Goal: Task Accomplishment & Management: Use online tool/utility

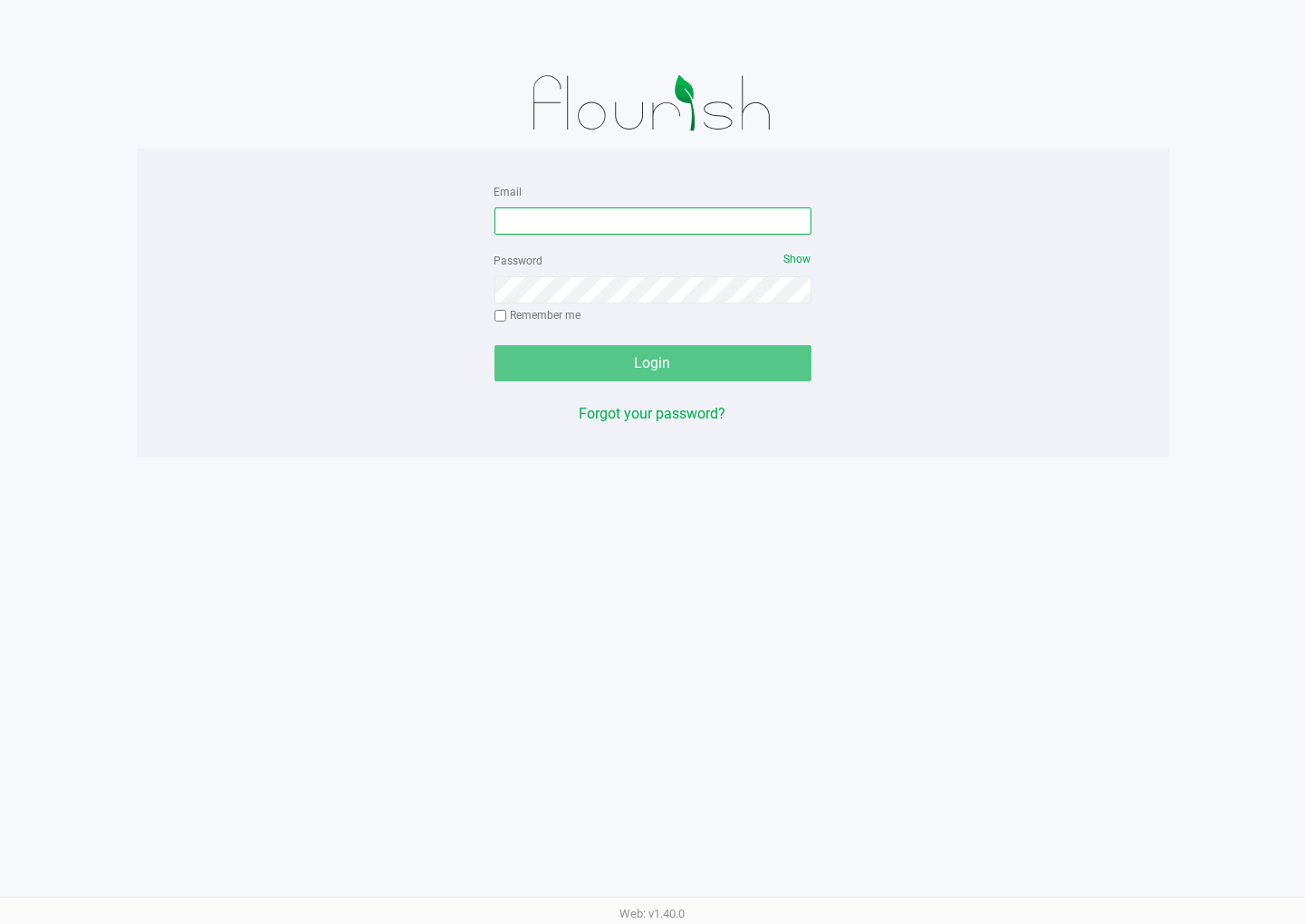
click at [659, 210] on input "Email" at bounding box center [653, 220] width 317 height 27
type input "rfortier@Liveparallel.com"
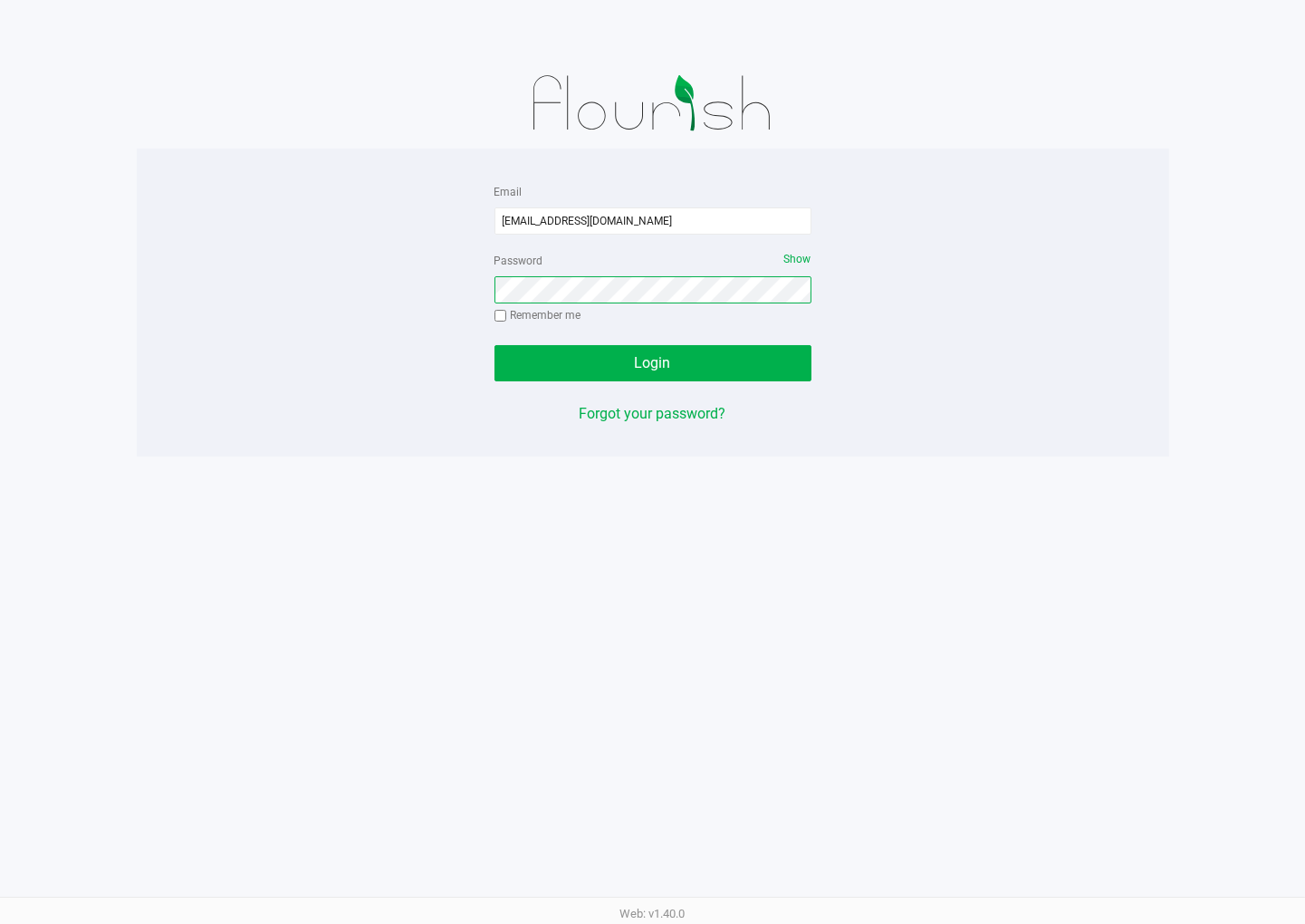
click at [495, 346] on button "Login" at bounding box center [653, 363] width 317 height 37
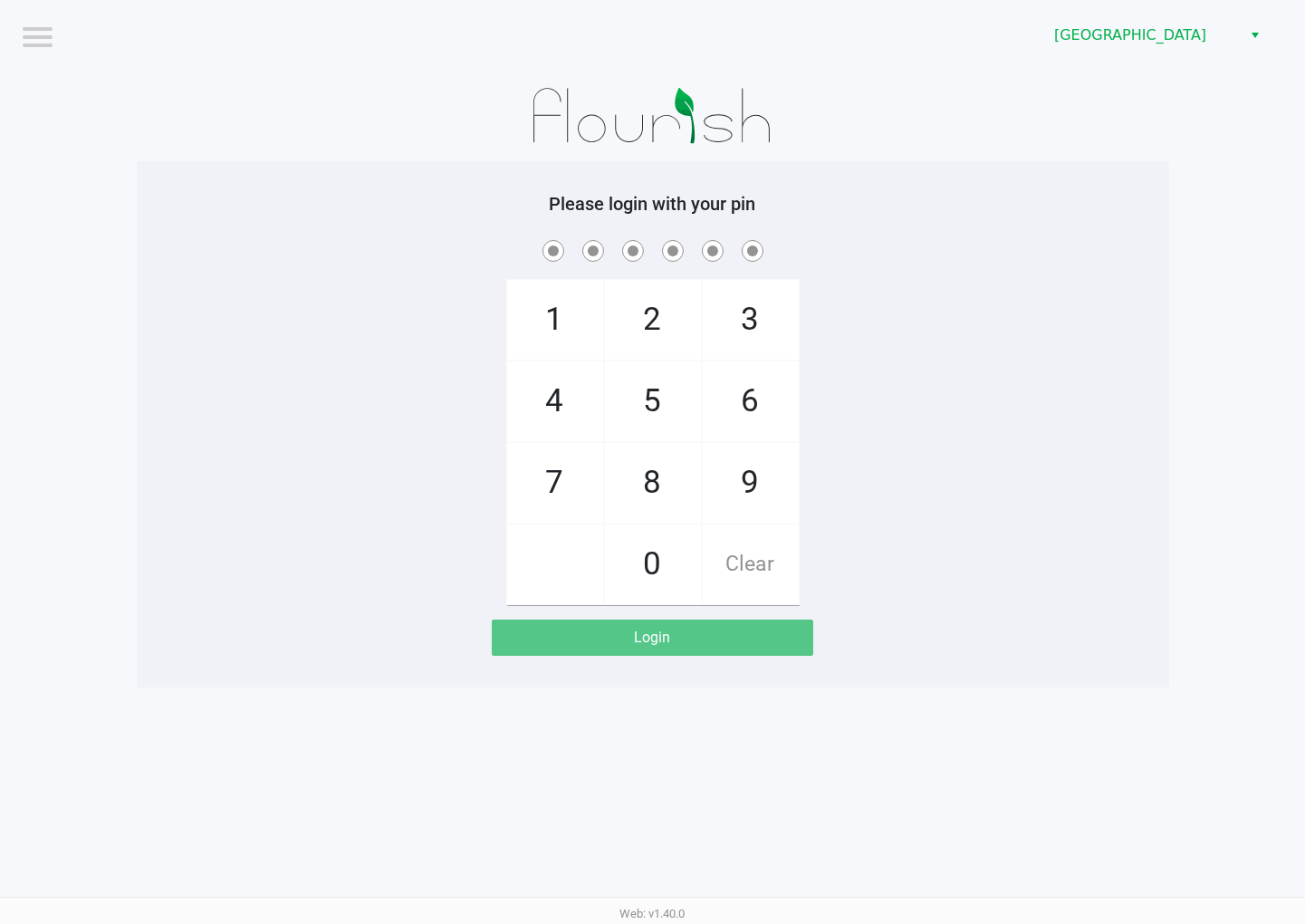
click at [338, 277] on div "1 4 7 2 5 8 0 3 6 9 Clear" at bounding box center [652, 421] width 1033 height 368
checkbox input "true"
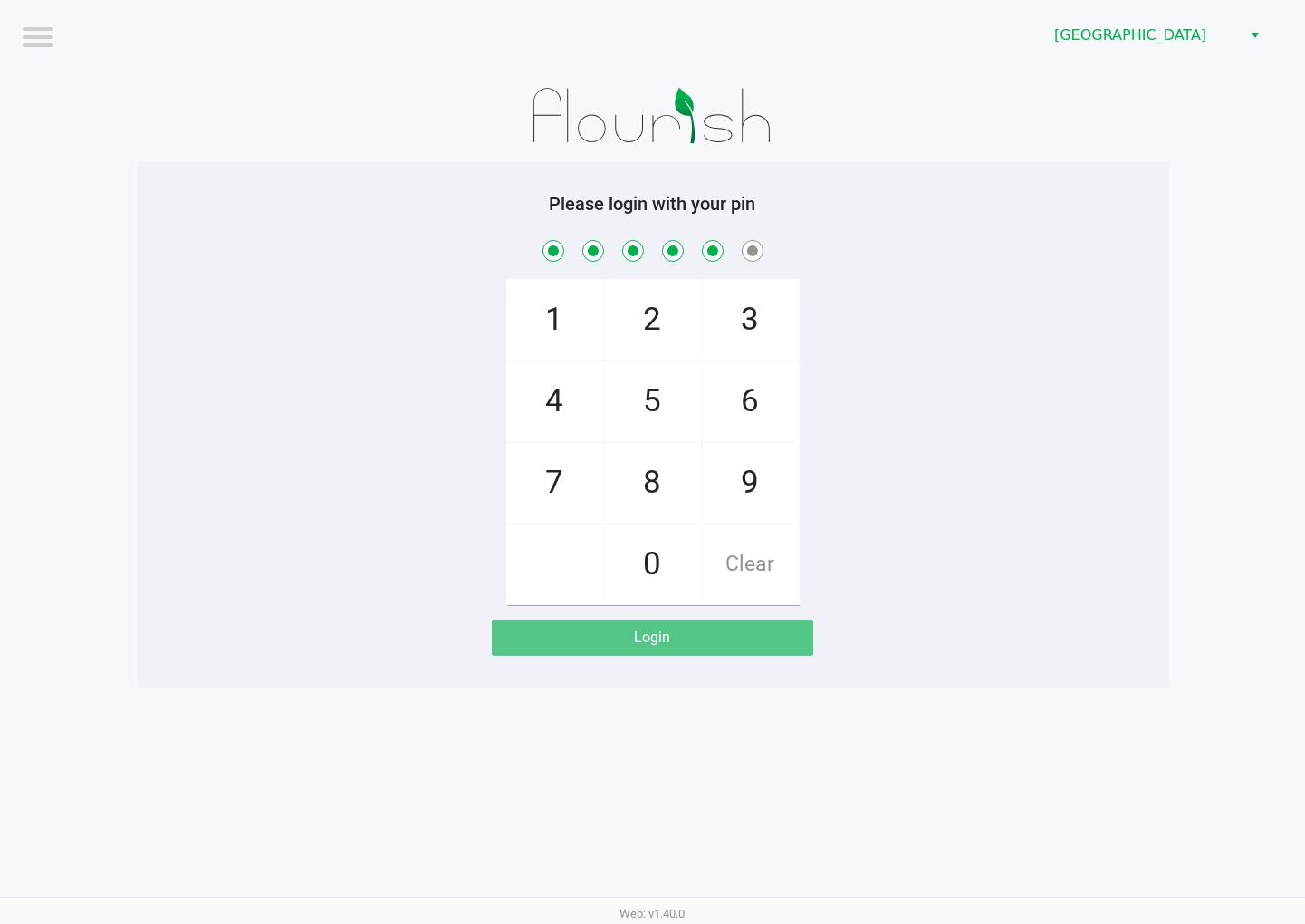
checkbox input "true"
